Goal: Transaction & Acquisition: Book appointment/travel/reservation

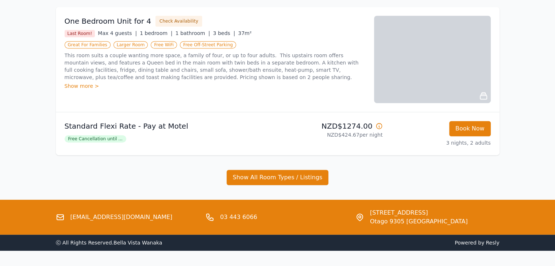
scroll to position [432, 0]
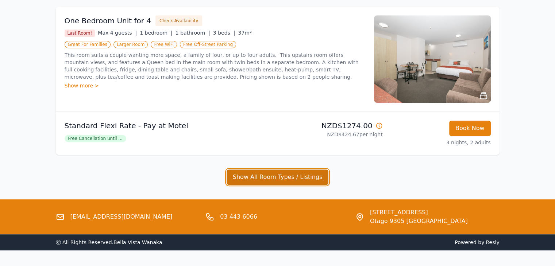
click at [242, 179] on button "Show All Room Types / Listings" at bounding box center [278, 177] width 102 height 15
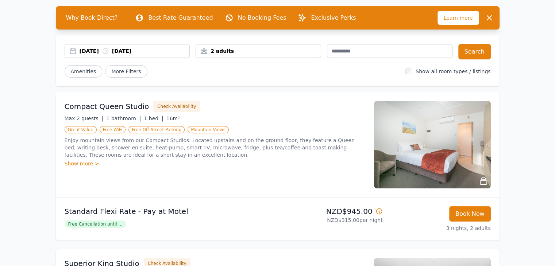
scroll to position [32, 0]
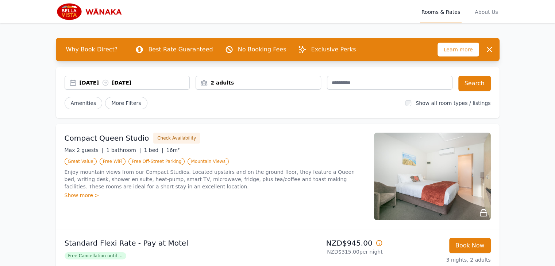
click at [481, 175] on img at bounding box center [432, 177] width 117 height 88
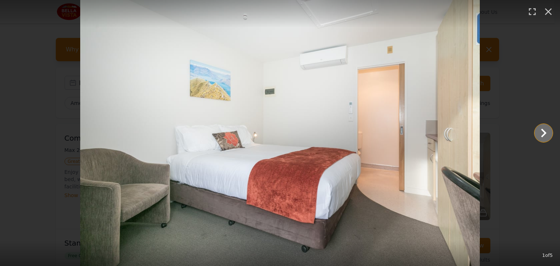
click at [547, 131] on icon "Show slide 2 of 5" at bounding box center [544, 133] width 18 height 18
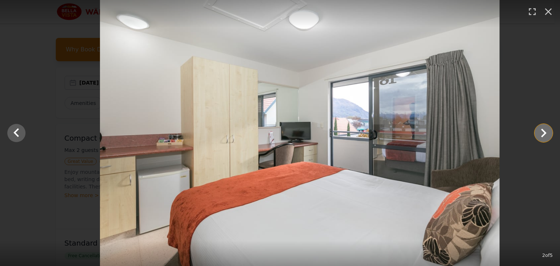
click at [547, 131] on icon "Show slide 3 of 5" at bounding box center [544, 133] width 18 height 18
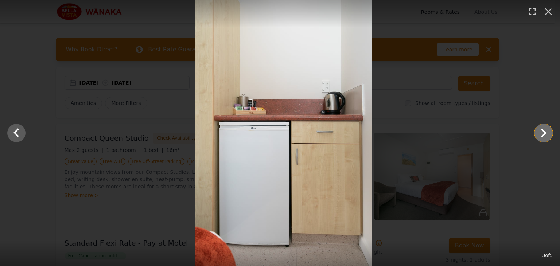
click at [547, 132] on icon "Show slide 4 of 5" at bounding box center [544, 133] width 18 height 18
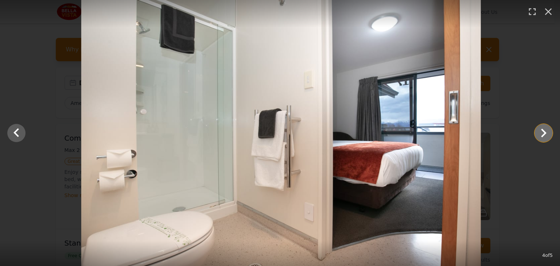
click at [547, 132] on icon "Show slide 5 of 5" at bounding box center [544, 133] width 18 height 18
